Goal: Task Accomplishment & Management: Use online tool/utility

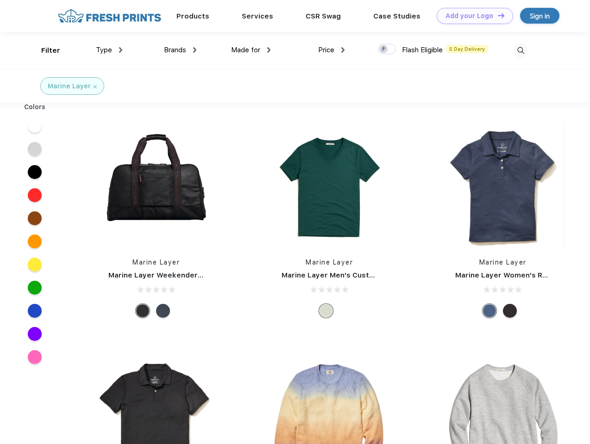
scroll to position [0, 0]
click at [471, 16] on link "Add your Logo Design Tool" at bounding box center [475, 16] width 76 height 16
click at [0, 0] on div "Design Tool" at bounding box center [0, 0] width 0 height 0
click at [497, 15] on link "Add your Logo Design Tool" at bounding box center [475, 16] width 76 height 16
click at [44, 50] on div "Filter" at bounding box center [50, 50] width 19 height 11
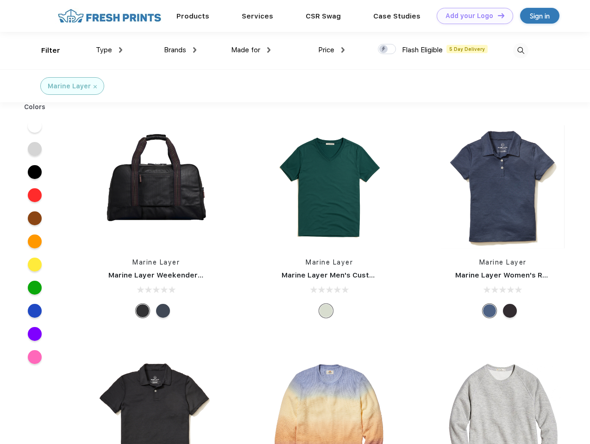
click at [109, 50] on span "Type" at bounding box center [104, 50] width 16 height 8
click at [180, 50] on span "Brands" at bounding box center [175, 50] width 22 height 8
click at [251, 50] on span "Made for" at bounding box center [245, 50] width 29 height 8
click at [331, 50] on span "Price" at bounding box center [326, 50] width 16 height 8
click at [387, 50] on div at bounding box center [387, 49] width 18 height 10
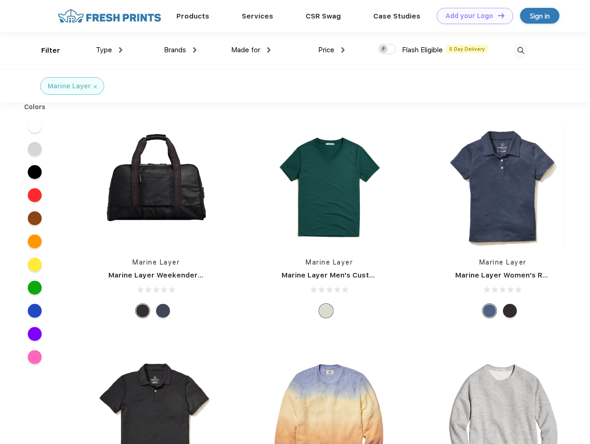
click at [384, 50] on input "checkbox" at bounding box center [381, 47] width 6 height 6
click at [520, 50] on img at bounding box center [520, 50] width 15 height 15
